Goal: Find specific page/section: Find specific page/section

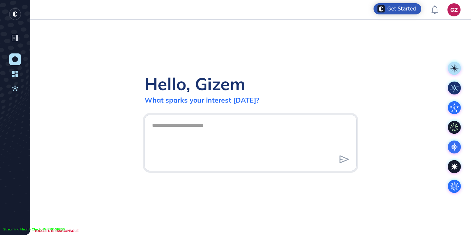
scroll to position [0, 0]
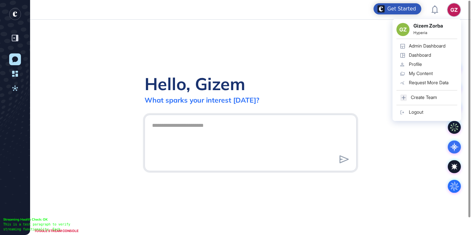
click at [423, 46] on div "Admin Dashboard" at bounding box center [427, 45] width 37 height 5
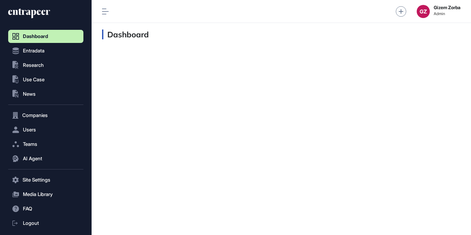
scroll to position [0, 0]
click at [51, 67] on button ".st0{fill:currentColor} Research" at bounding box center [45, 65] width 75 height 13
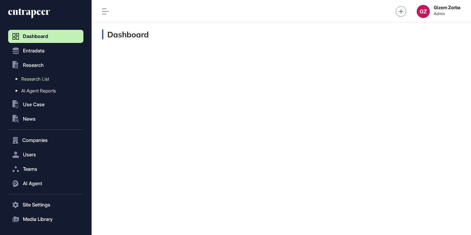
click at [52, 80] on link "Research List" at bounding box center [47, 79] width 72 height 12
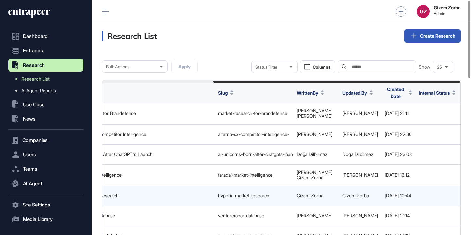
scroll to position [0, 161]
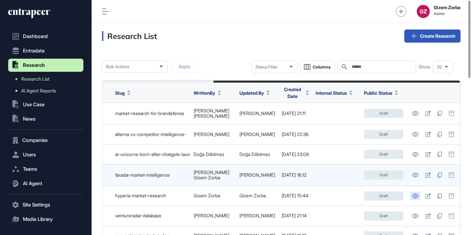
click at [416, 194] on icon at bounding box center [415, 195] width 7 height 5
